Goal: Complete application form

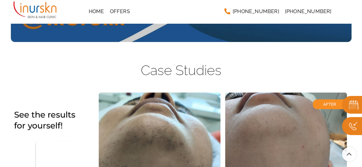
scroll to position [1026, 0]
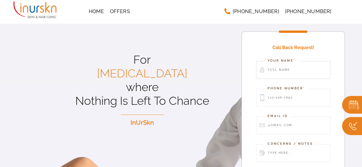
click at [282, 69] on input "Contact form" at bounding box center [293, 70] width 74 height 18
type input "test"
type input "t"
type input "999999999999"
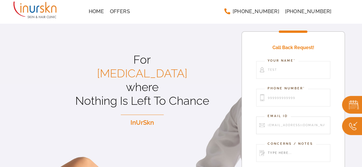
type input "testing@gmail.com"
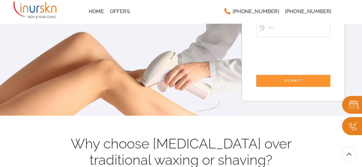
scroll to position [125, 0]
type input "tet"
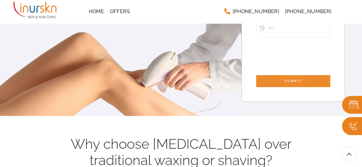
click at [293, 77] on input "SUBMIT" at bounding box center [293, 81] width 74 height 12
